Goal: Check status: Check status

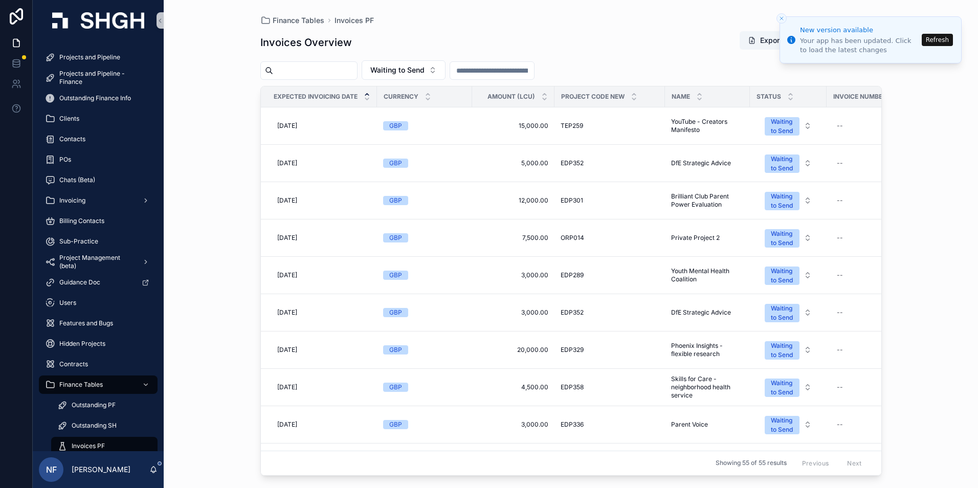
click at [938, 45] on button "Refresh" at bounding box center [937, 40] width 31 height 12
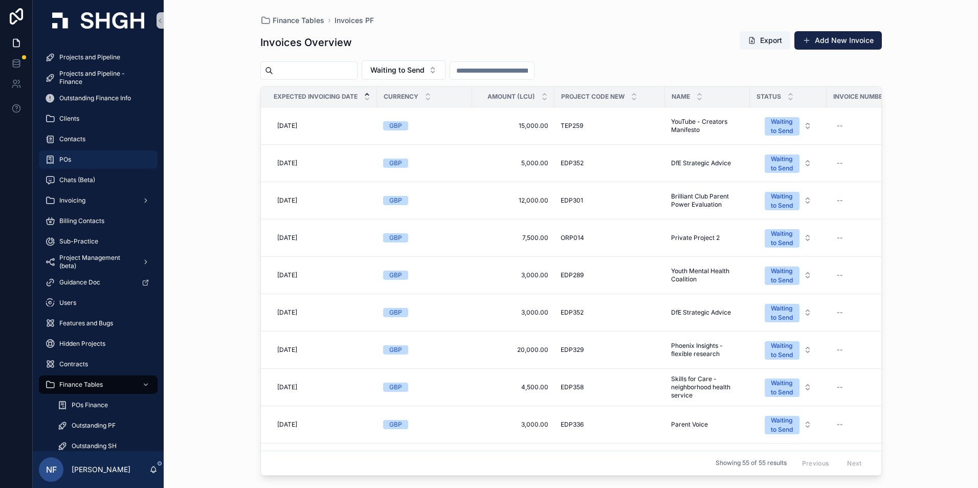
click at [65, 158] on span "POs" at bounding box center [65, 159] width 12 height 8
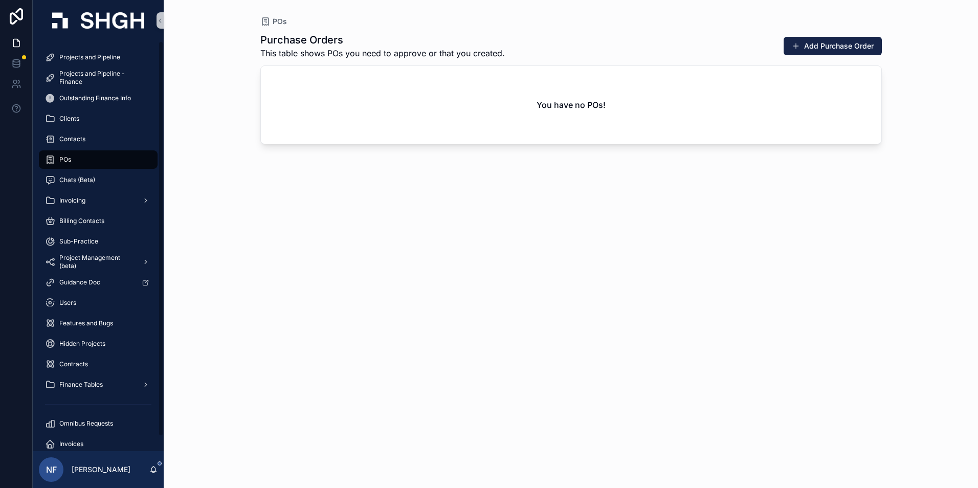
click at [70, 160] on span "POs" at bounding box center [65, 159] width 12 height 8
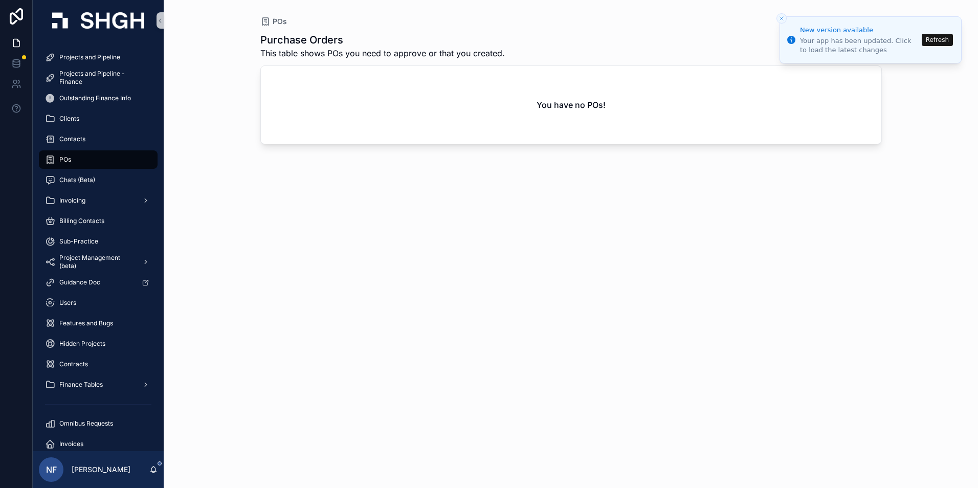
click at [936, 46] on li "New version available Your app has been updated. Click to load the latest chang…" at bounding box center [870, 39] width 182 height 47
click at [936, 43] on button "Refresh" at bounding box center [937, 40] width 31 height 12
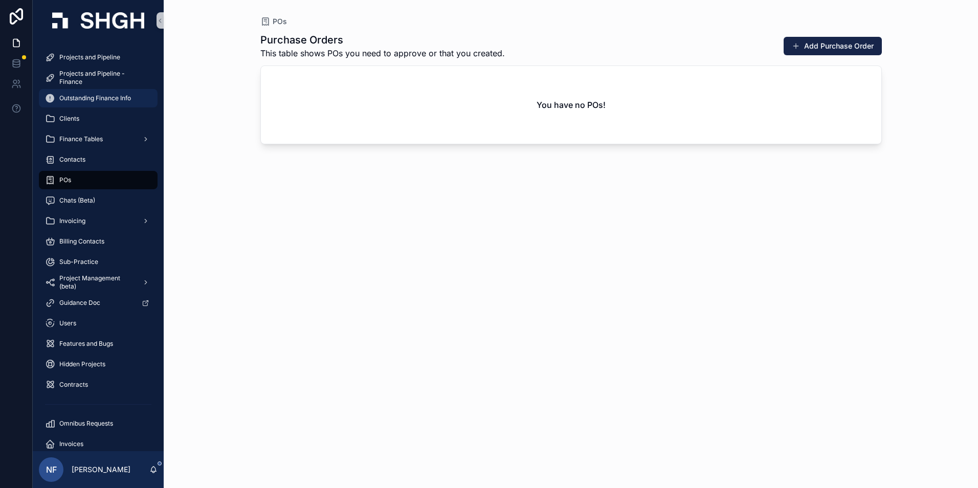
click at [86, 100] on span "Outstanding Finance Info" at bounding box center [95, 98] width 72 height 8
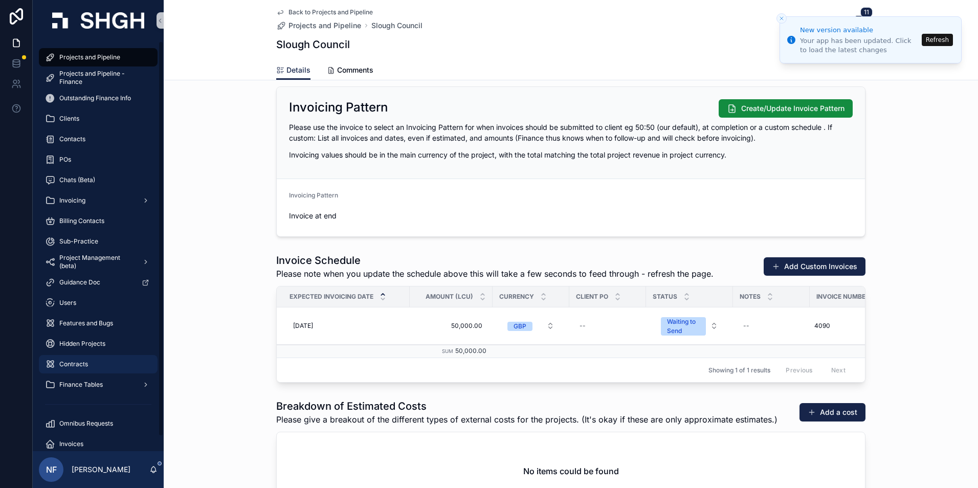
scroll to position [15, 0]
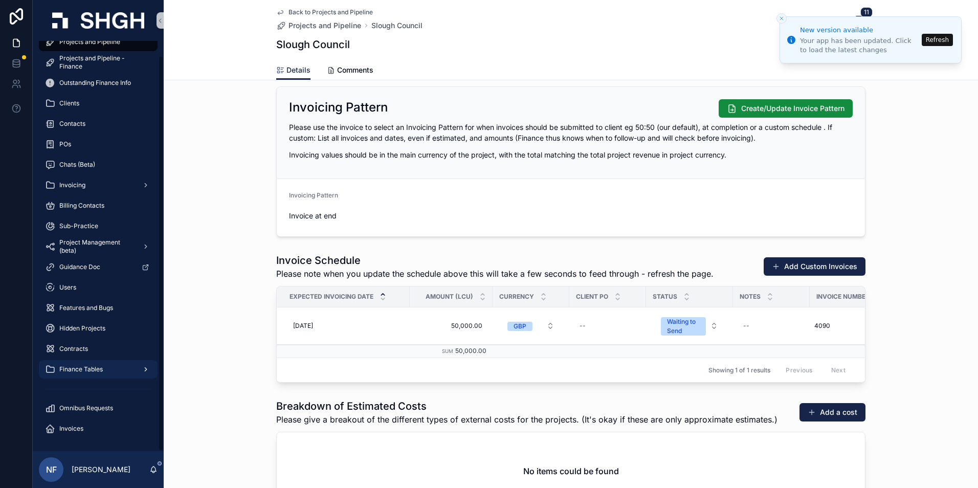
click at [72, 369] on span "Finance Tables" at bounding box center [80, 369] width 43 height 8
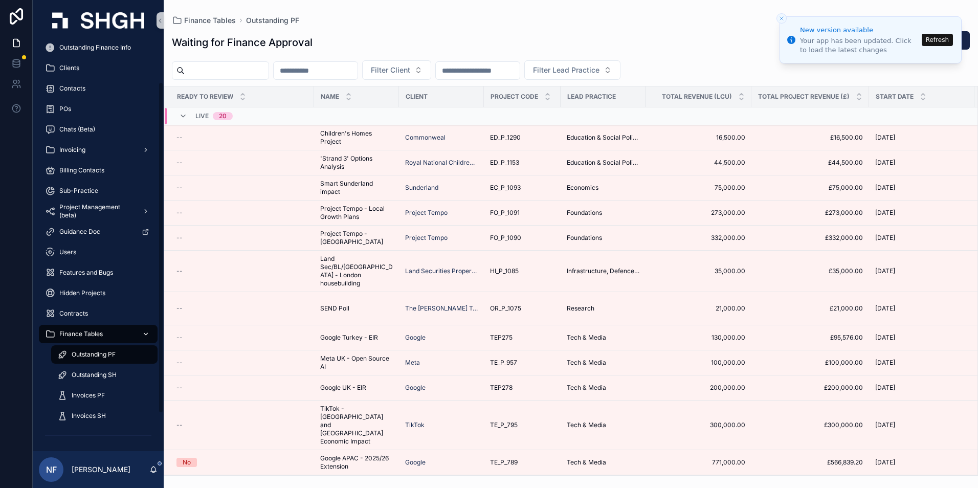
scroll to position [97, 0]
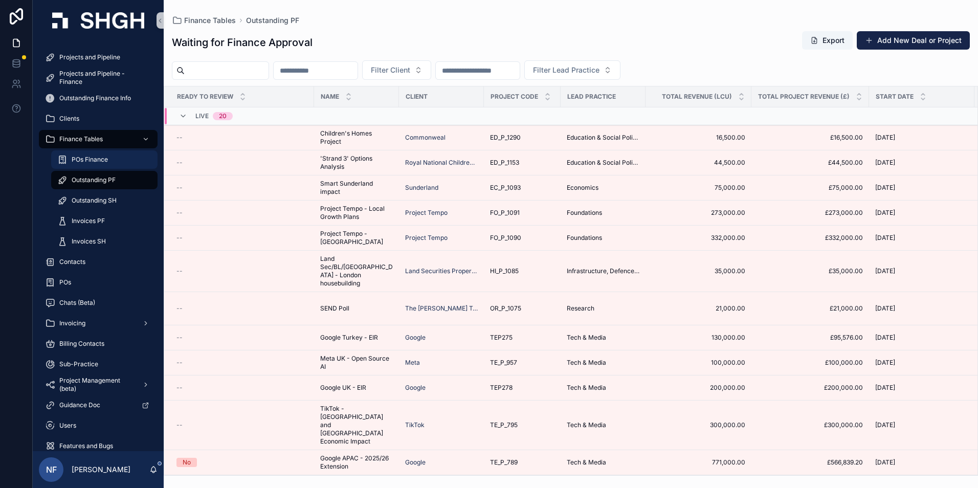
click at [85, 161] on span "POs Finance" at bounding box center [90, 159] width 36 height 8
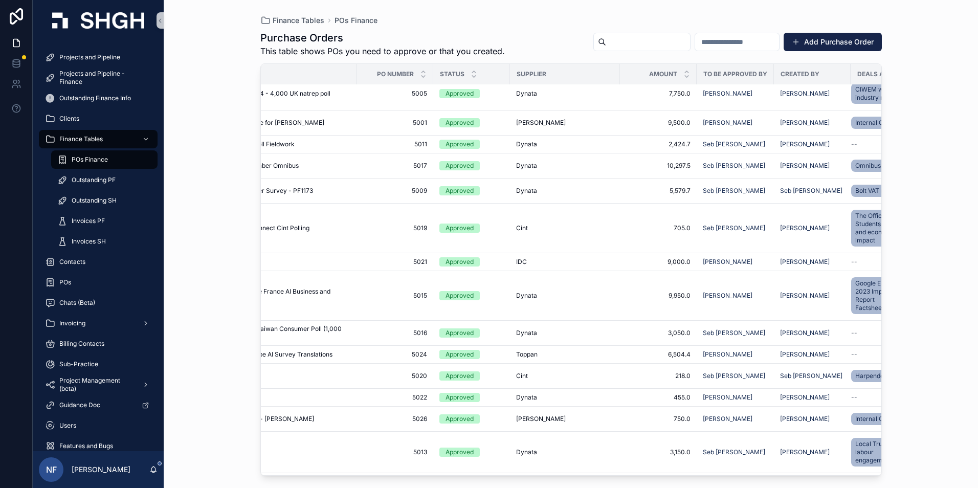
scroll to position [409, 128]
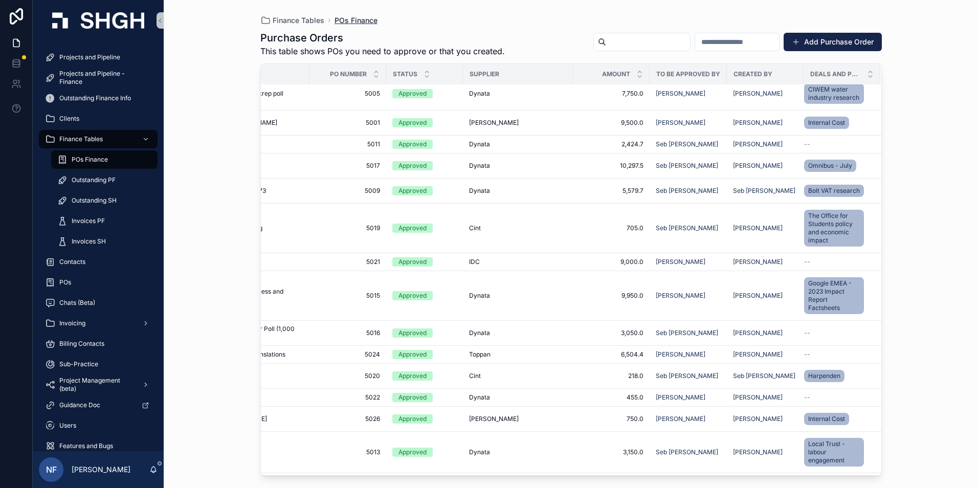
click at [363, 23] on span "POs Finance" at bounding box center [355, 20] width 43 height 10
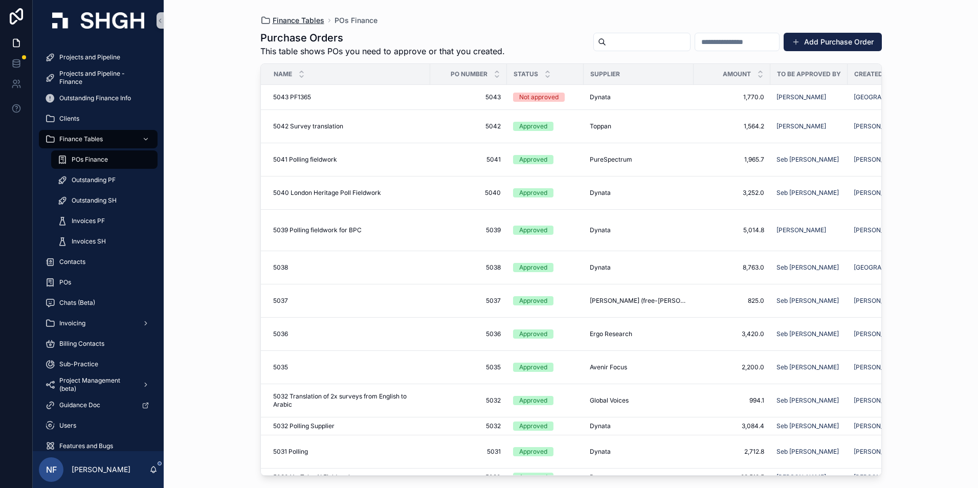
click at [302, 24] on span "Finance Tables" at bounding box center [299, 20] width 52 height 10
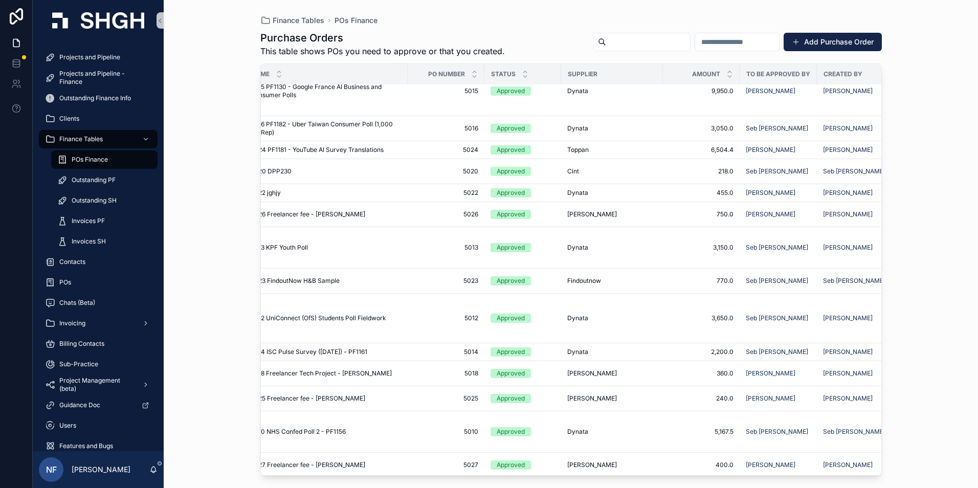
scroll to position [614, 0]
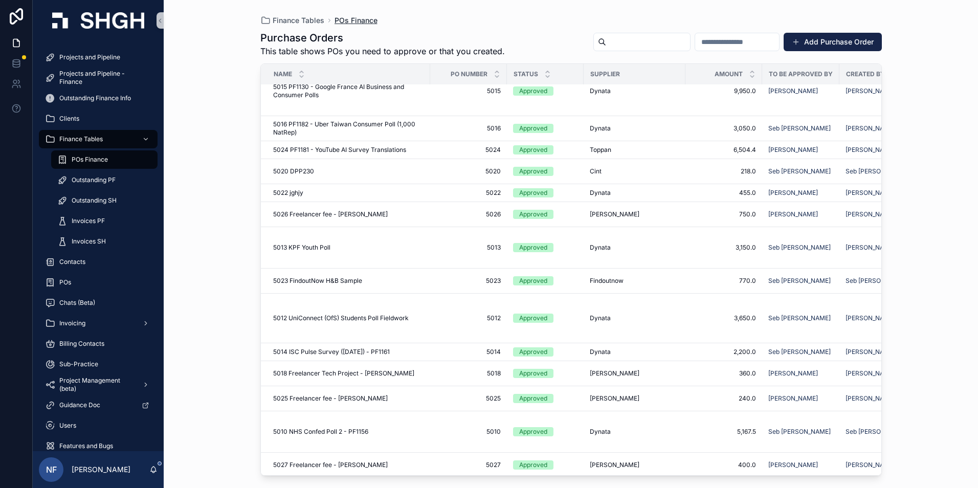
click at [350, 19] on span "POs Finance" at bounding box center [355, 20] width 43 height 10
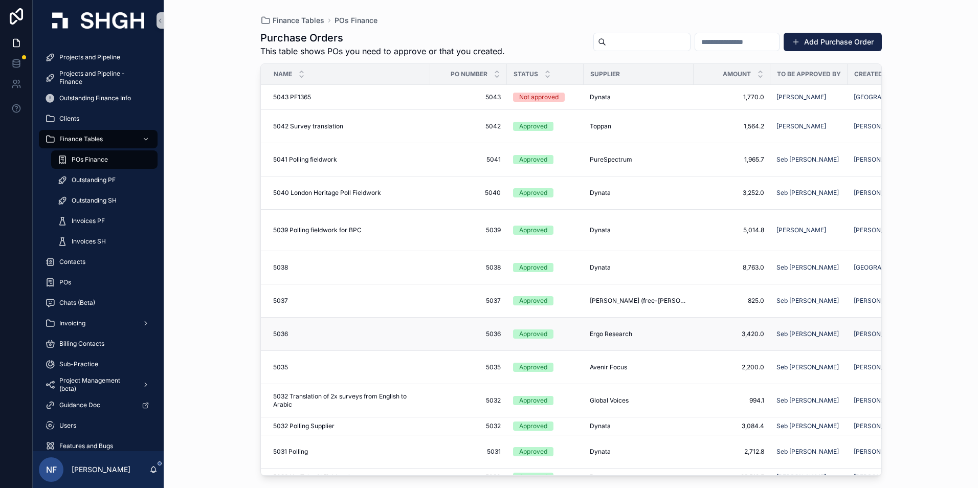
click at [620, 333] on span "Ergo Research" at bounding box center [611, 334] width 42 height 8
click at [599, 158] on span "PureSpectrum" at bounding box center [611, 159] width 42 height 8
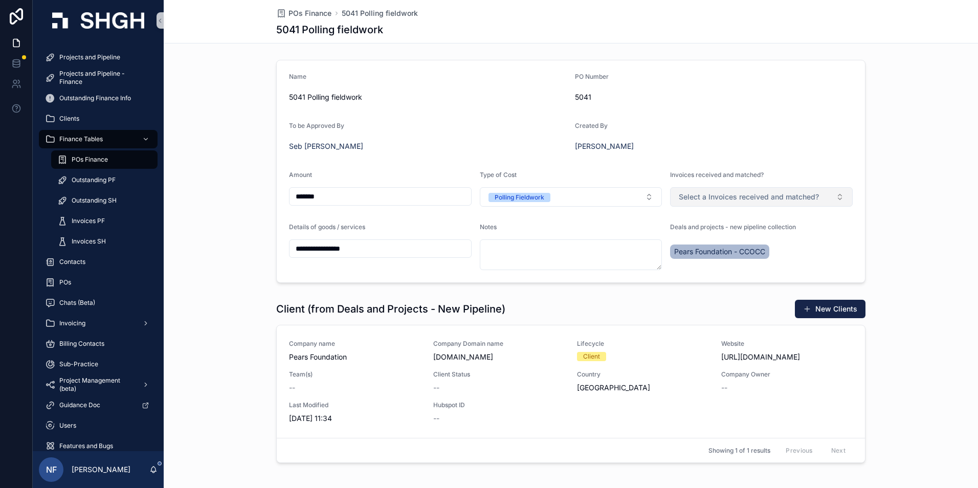
click at [728, 206] on button "Select a Invoices received and matched?" at bounding box center [761, 196] width 183 height 19
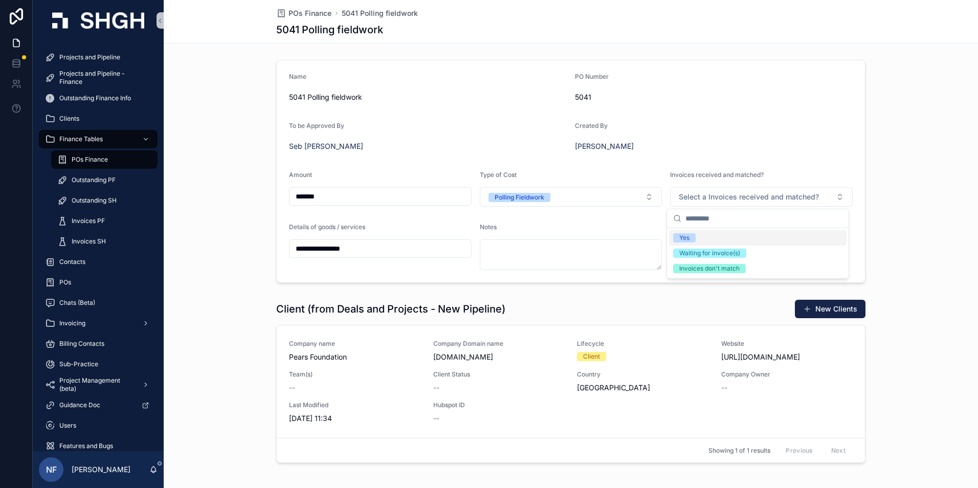
click at [690, 107] on form "**********" at bounding box center [571, 171] width 588 height 222
